Goal: Find specific page/section: Find specific page/section

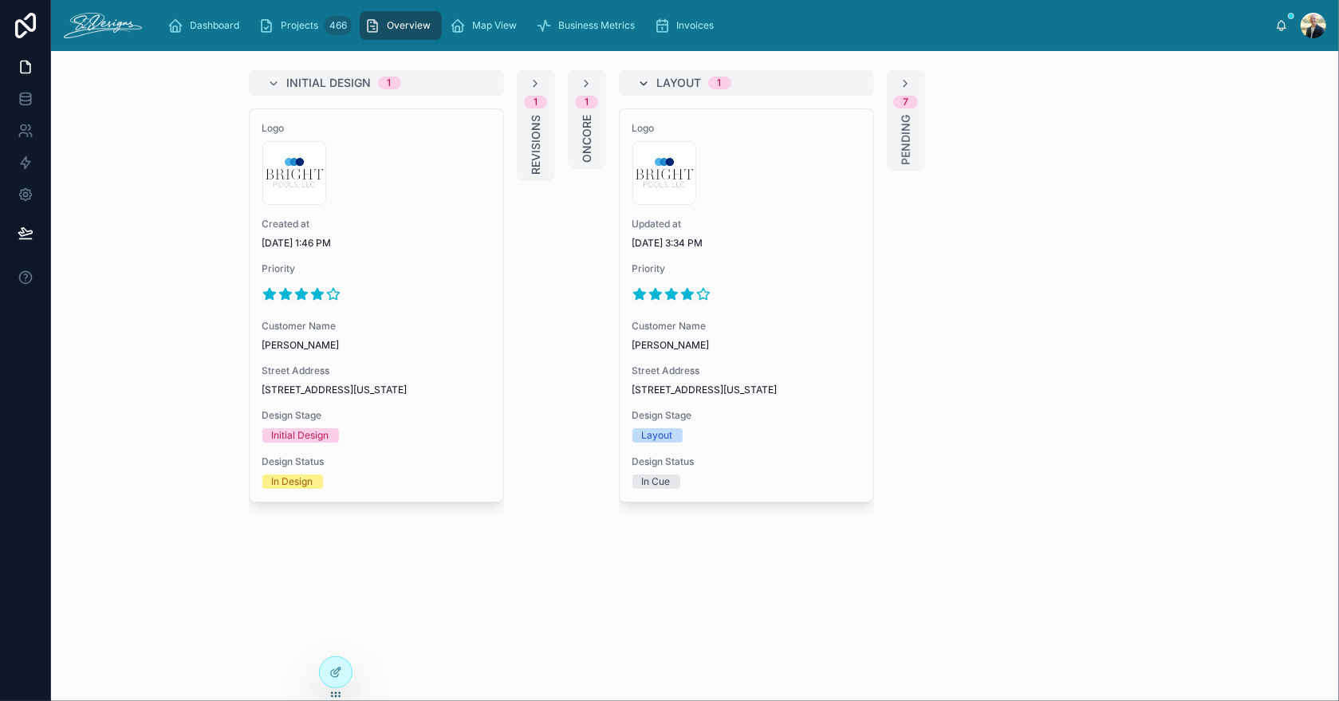
click at [644, 81] on icon at bounding box center [644, 83] width 13 height 13
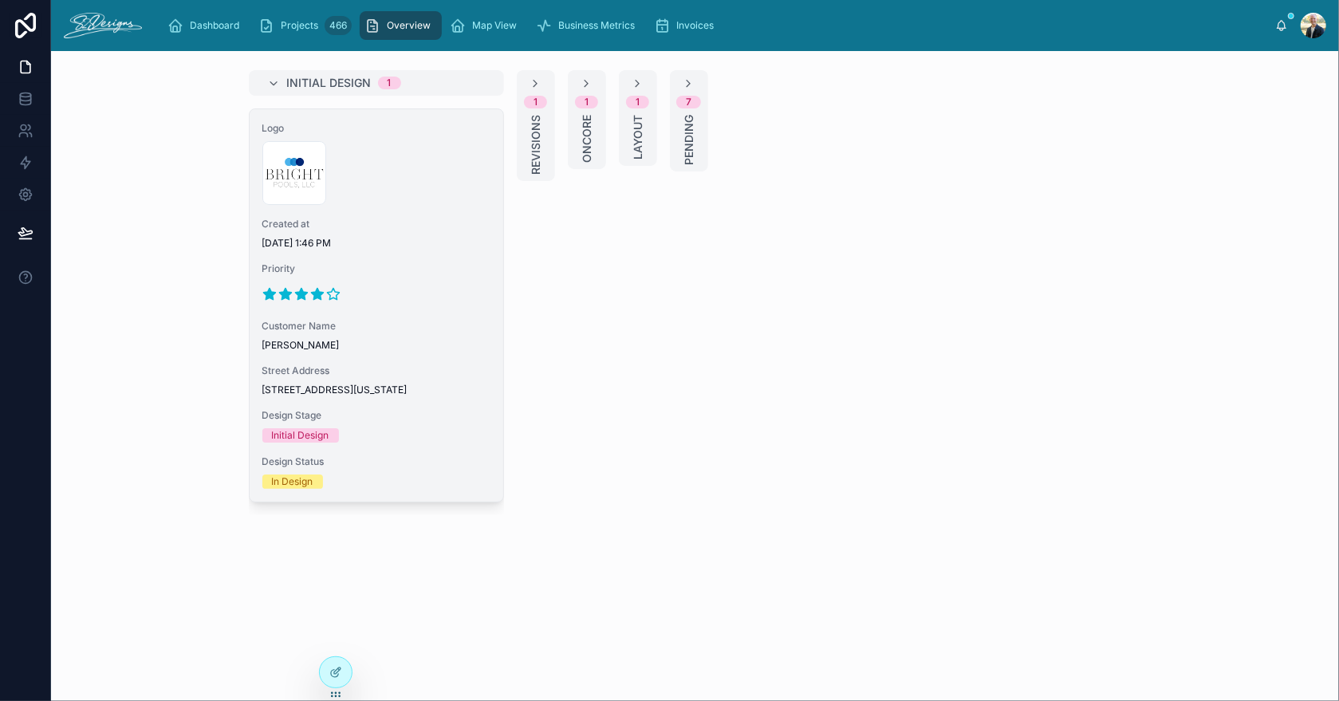
click at [412, 262] on span "Priority" at bounding box center [376, 268] width 228 height 13
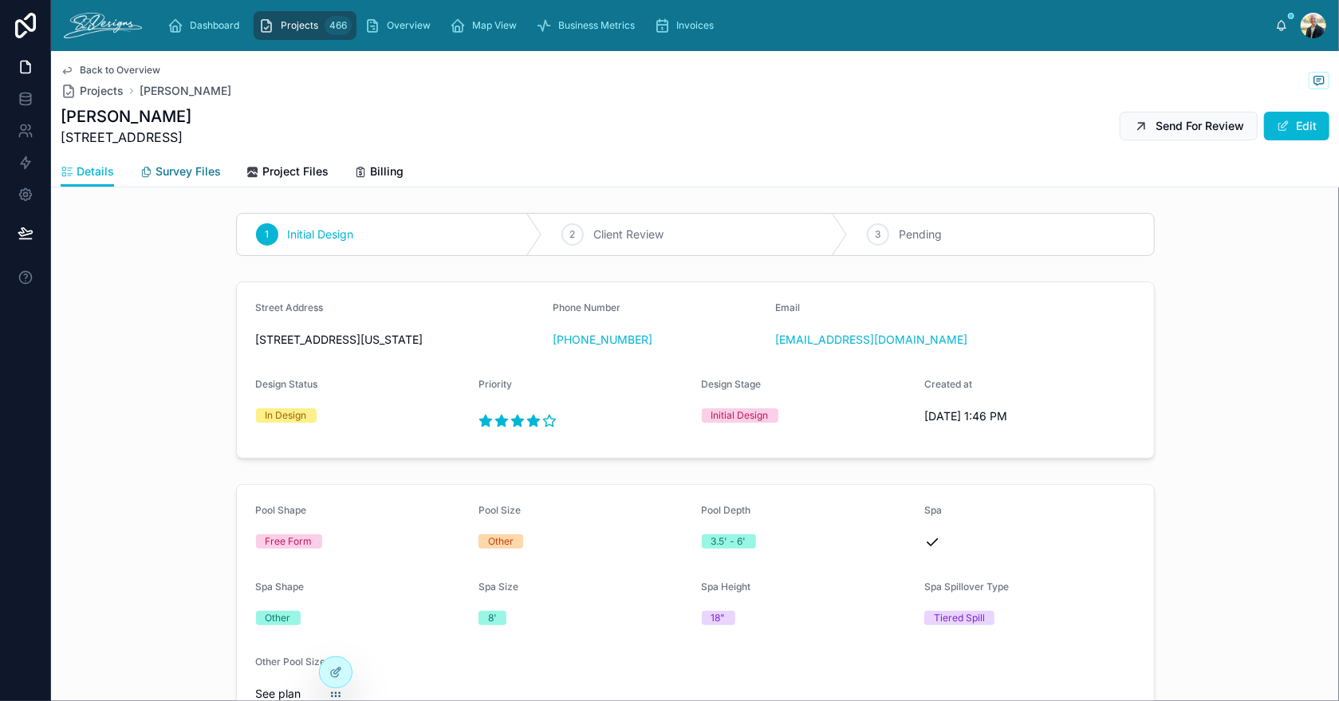
click at [187, 172] on span "Survey Files" at bounding box center [188, 172] width 65 height 16
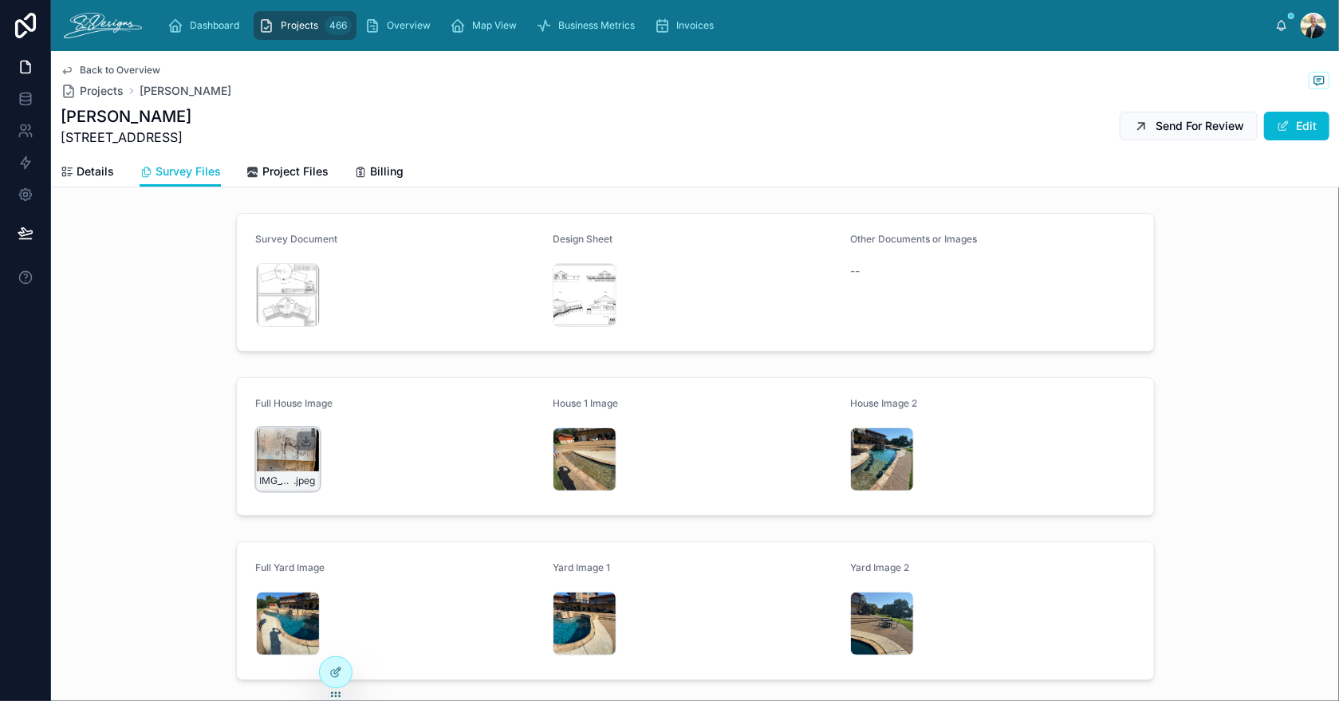
click at [306, 440] on icon at bounding box center [306, 440] width 0 height 6
click at [857, 440] on div "IMG_3470 .jpeg" at bounding box center [882, 460] width 64 height 64
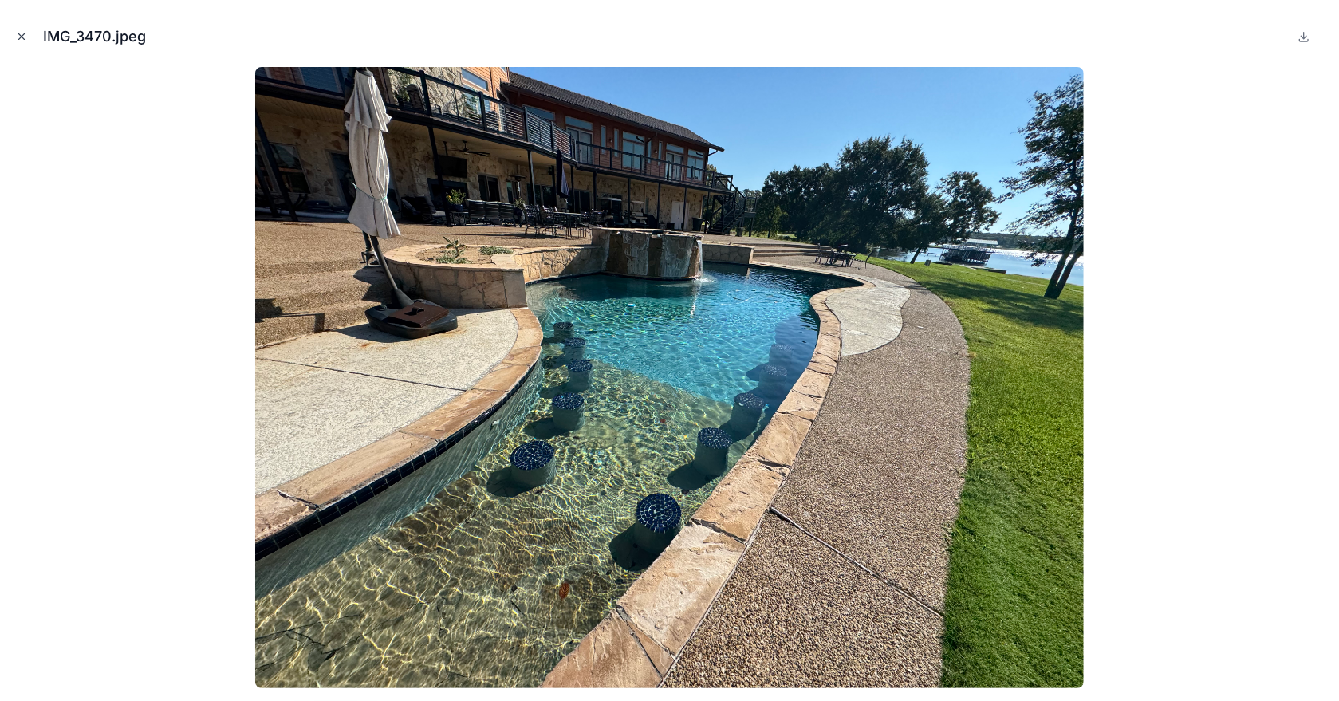
click at [22, 31] on icon "Close modal" at bounding box center [21, 36] width 11 height 11
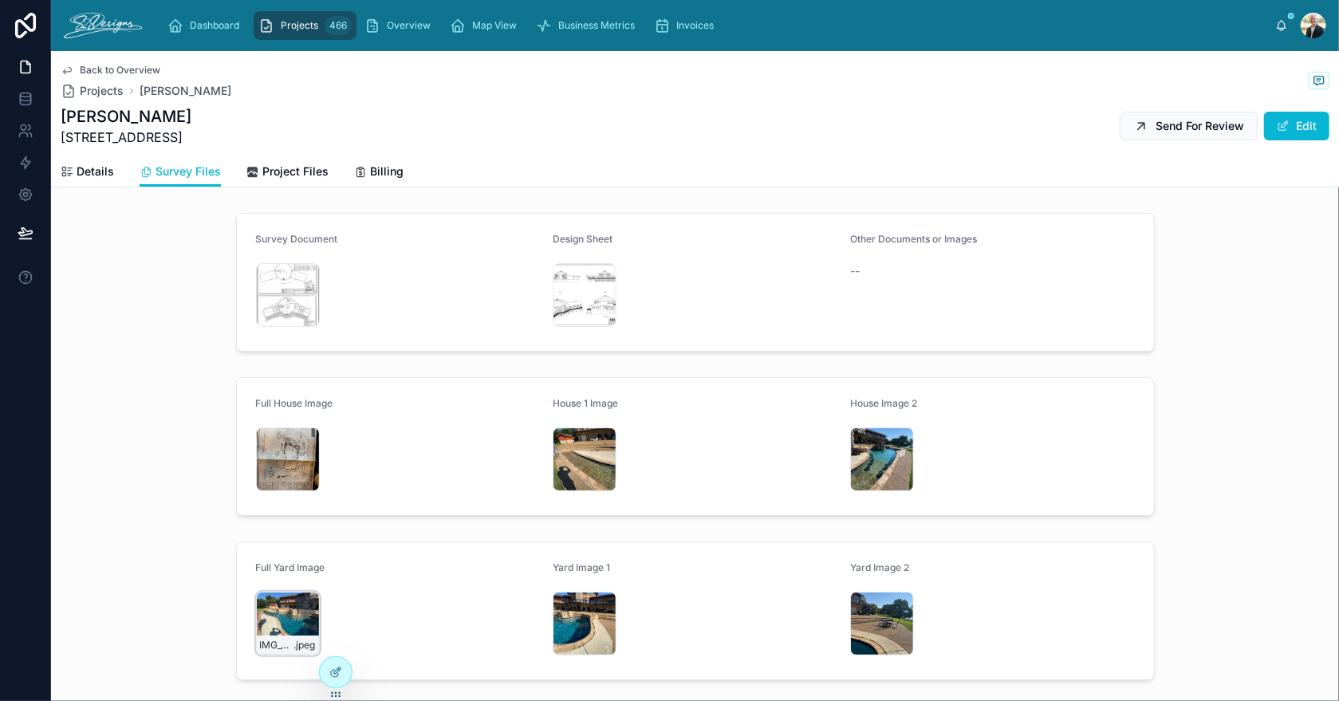
click at [269, 614] on div "IMG_3469 .jpeg" at bounding box center [288, 624] width 64 height 64
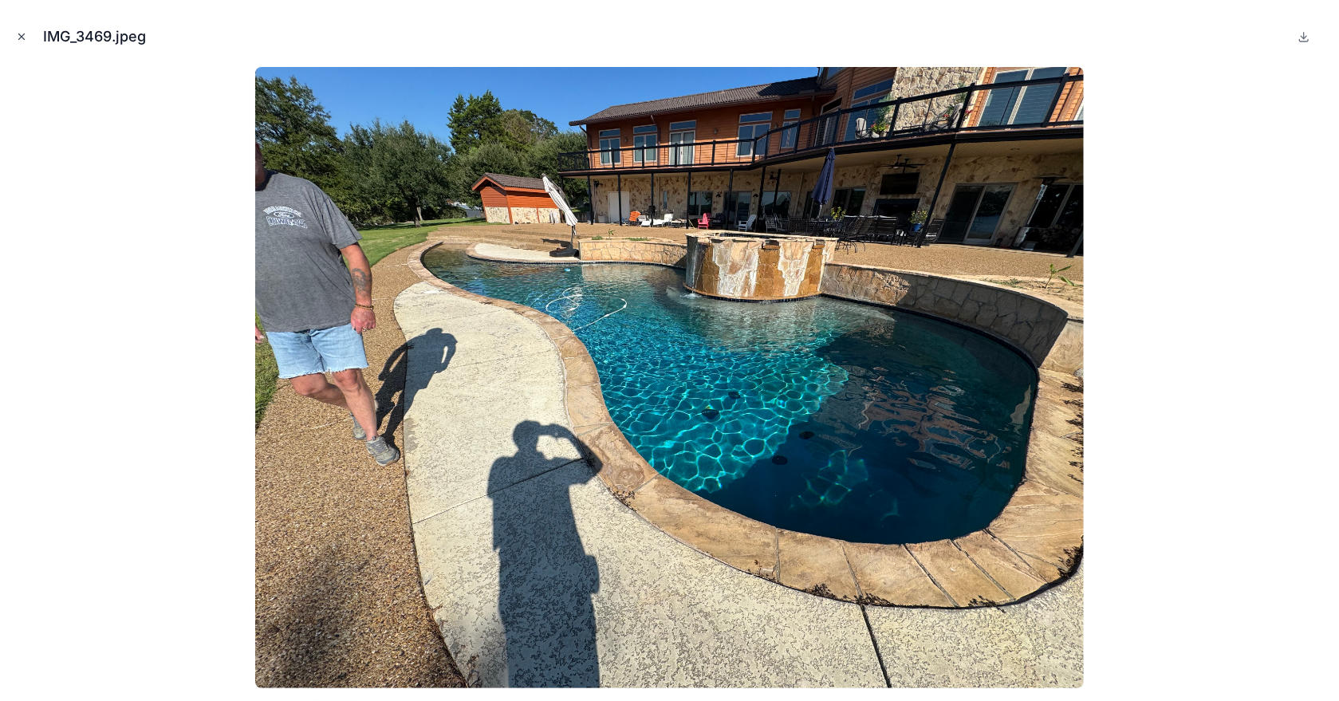
click at [26, 37] on icon "Close modal" at bounding box center [21, 36] width 11 height 11
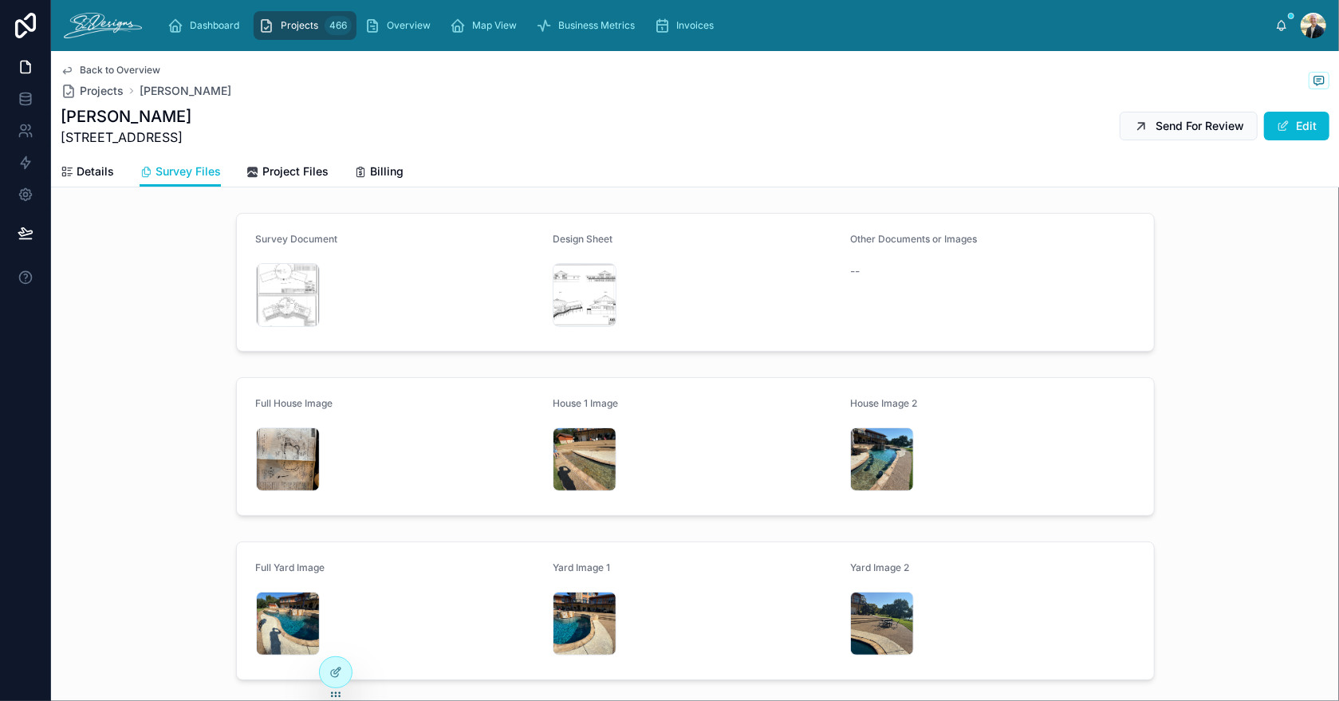
drag, startPoint x: 211, startPoint y: 140, endPoint x: 57, endPoint y: 142, distance: 154.0
click at [57, 142] on div "Back to Overview Projects [PERSON_NAME] [PERSON_NAME] [STREET_ADDRESS] Send For…" at bounding box center [695, 119] width 1288 height 136
copy span "[STREET_ADDRESS]"
click at [852, 448] on div "IMG_3470 .jpeg" at bounding box center [882, 460] width 64 height 64
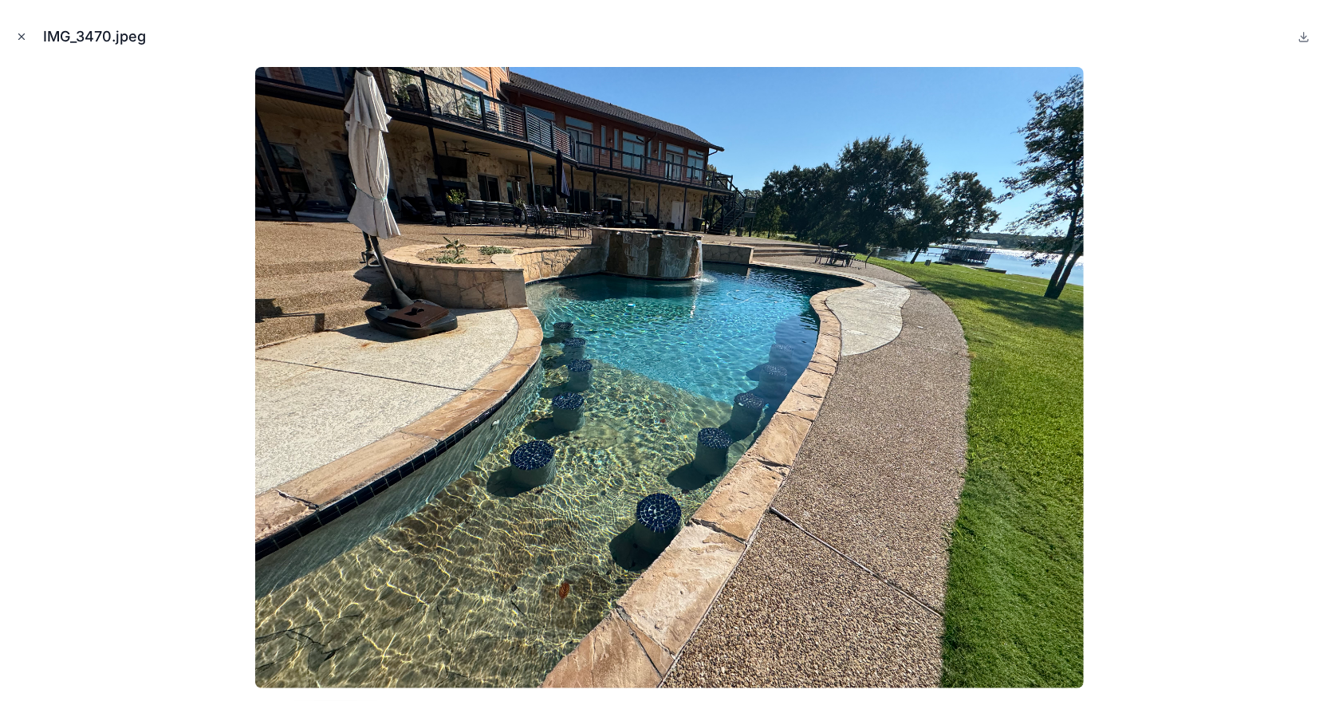
click at [18, 34] on icon "Close modal" at bounding box center [21, 36] width 11 height 11
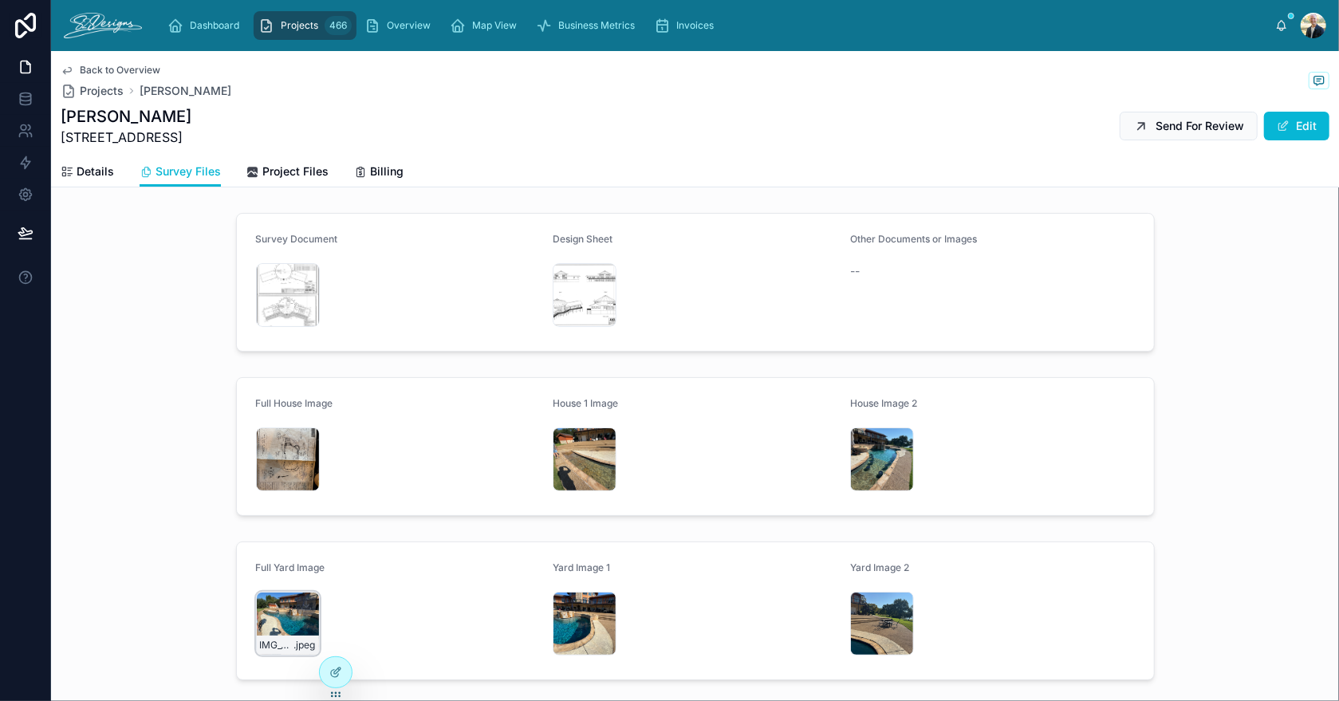
click at [263, 611] on div "IMG_3469 .jpeg" at bounding box center [288, 624] width 64 height 64
